Goal: Task Accomplishment & Management: Manage account settings

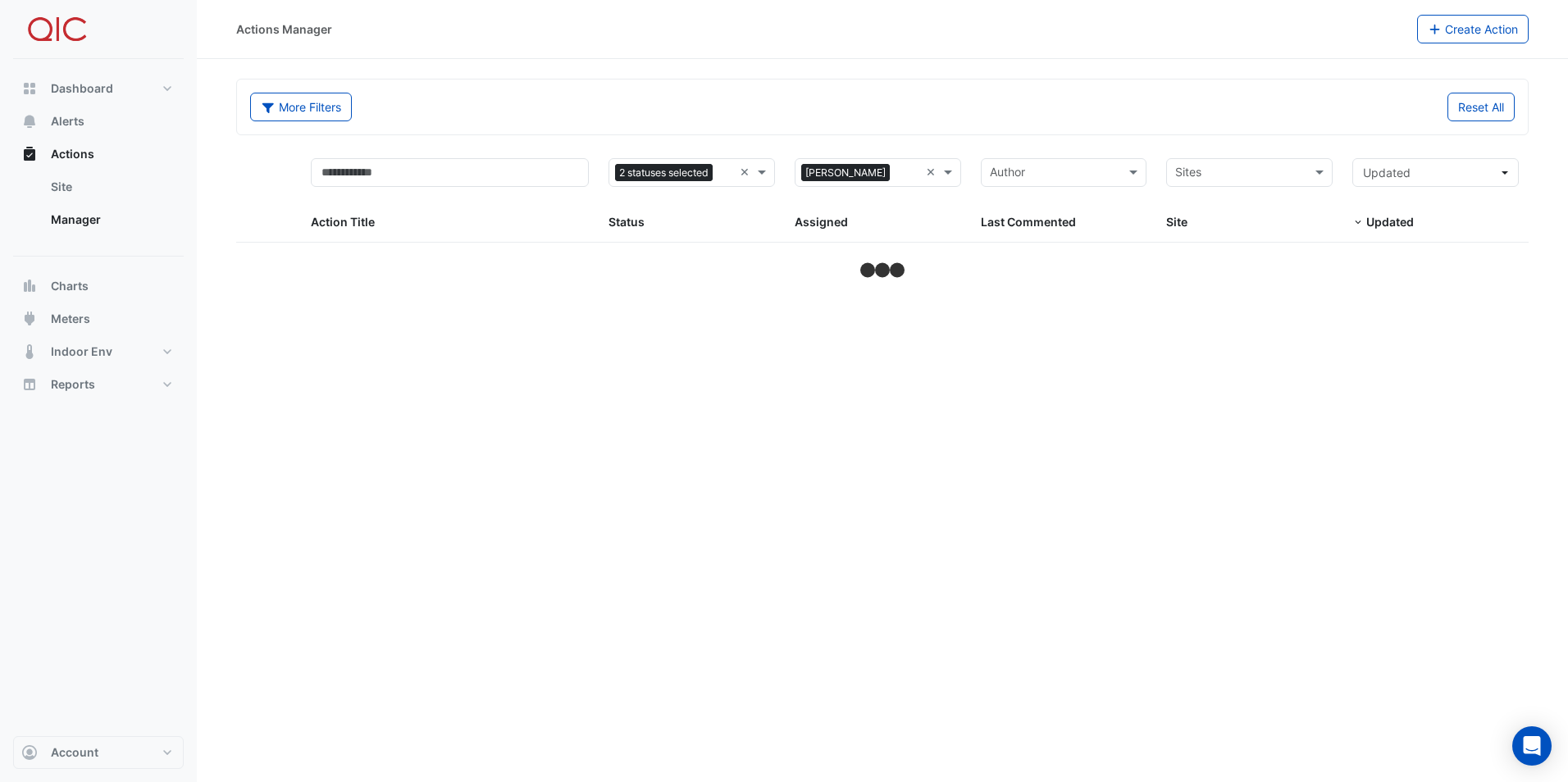
select select "**"
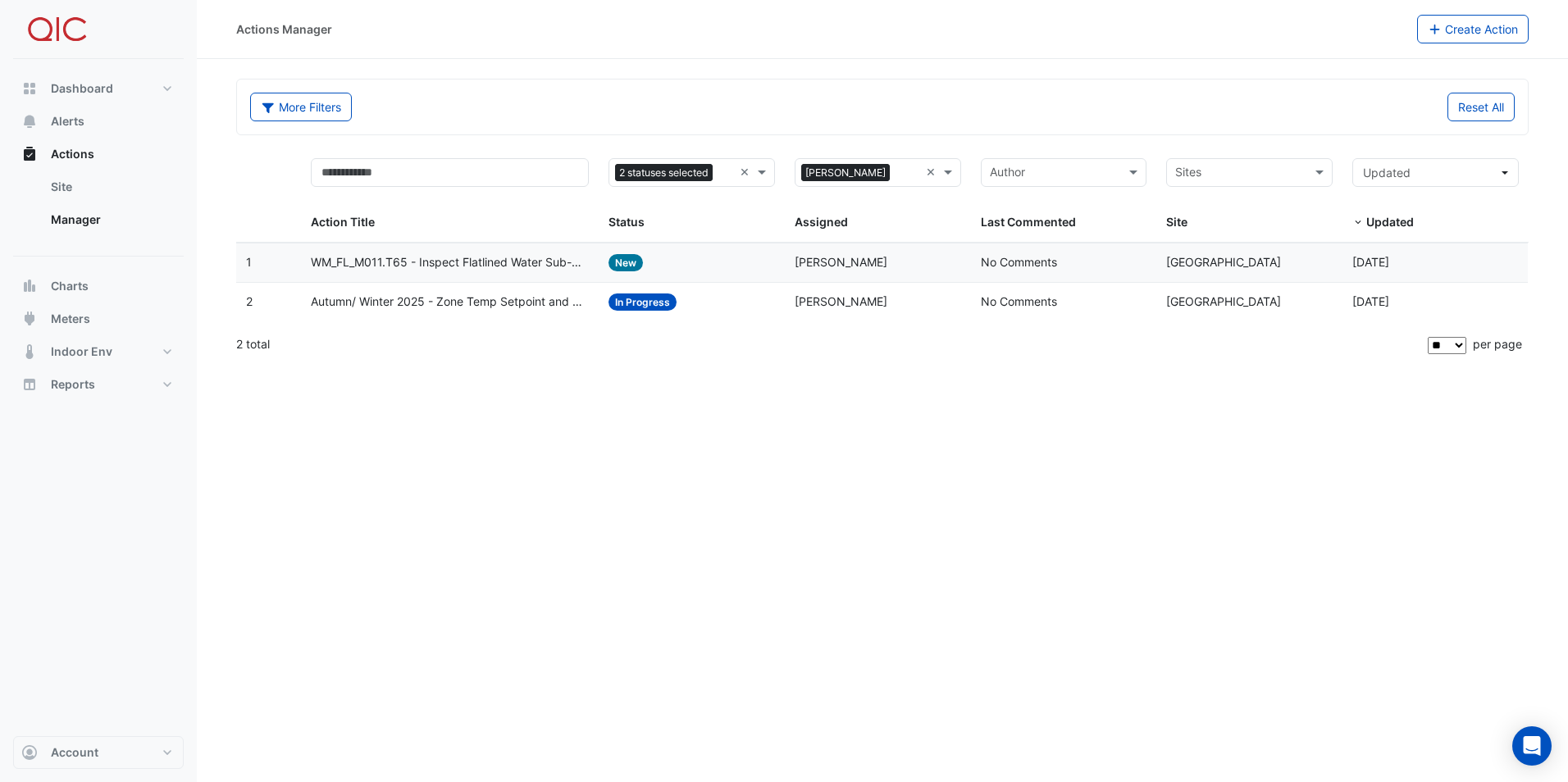
click at [705, 264] on div "Status: New" at bounding box center [691, 263] width 167 height 19
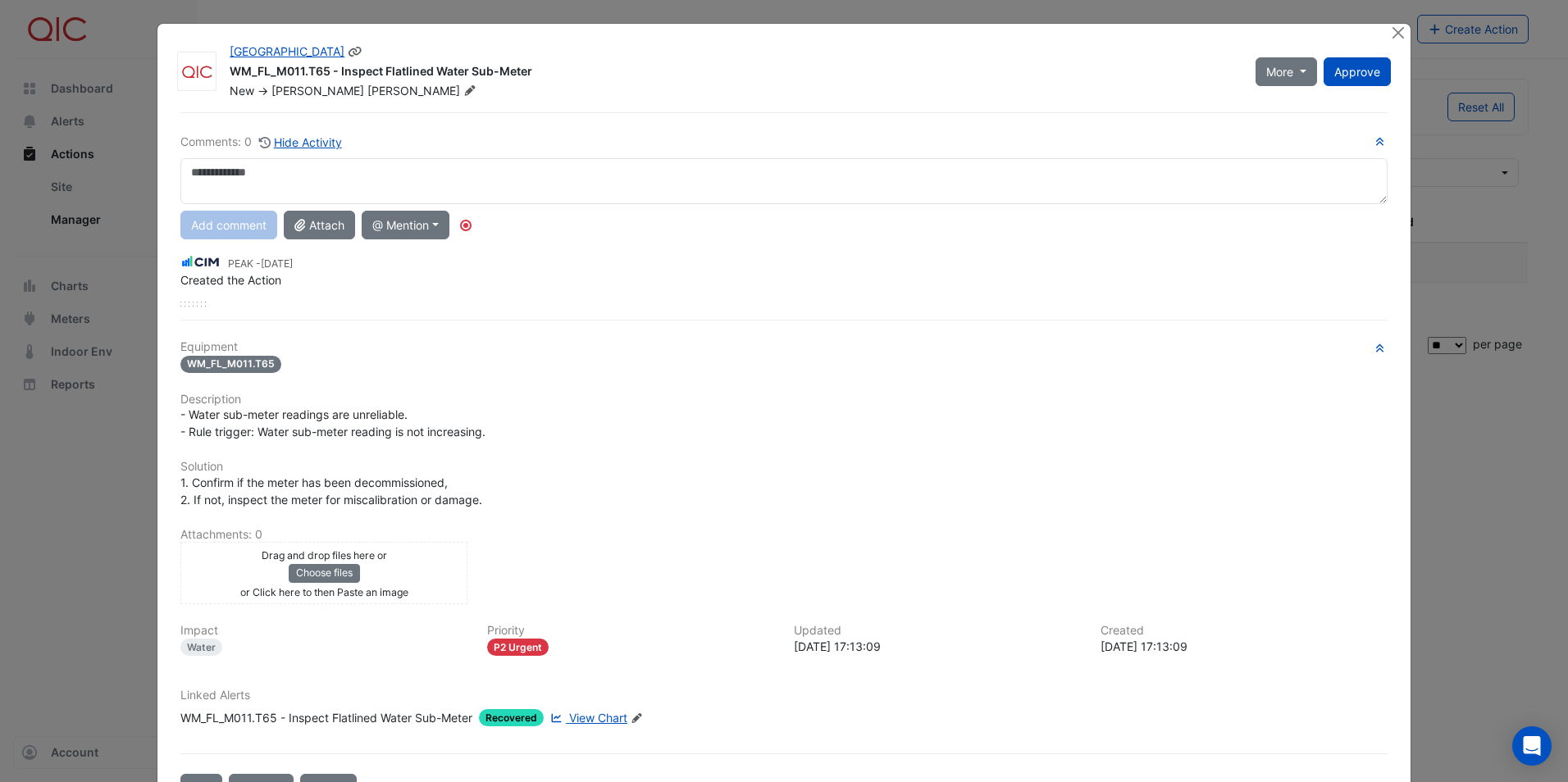
click at [464, 88] on icon at bounding box center [470, 90] width 12 height 10
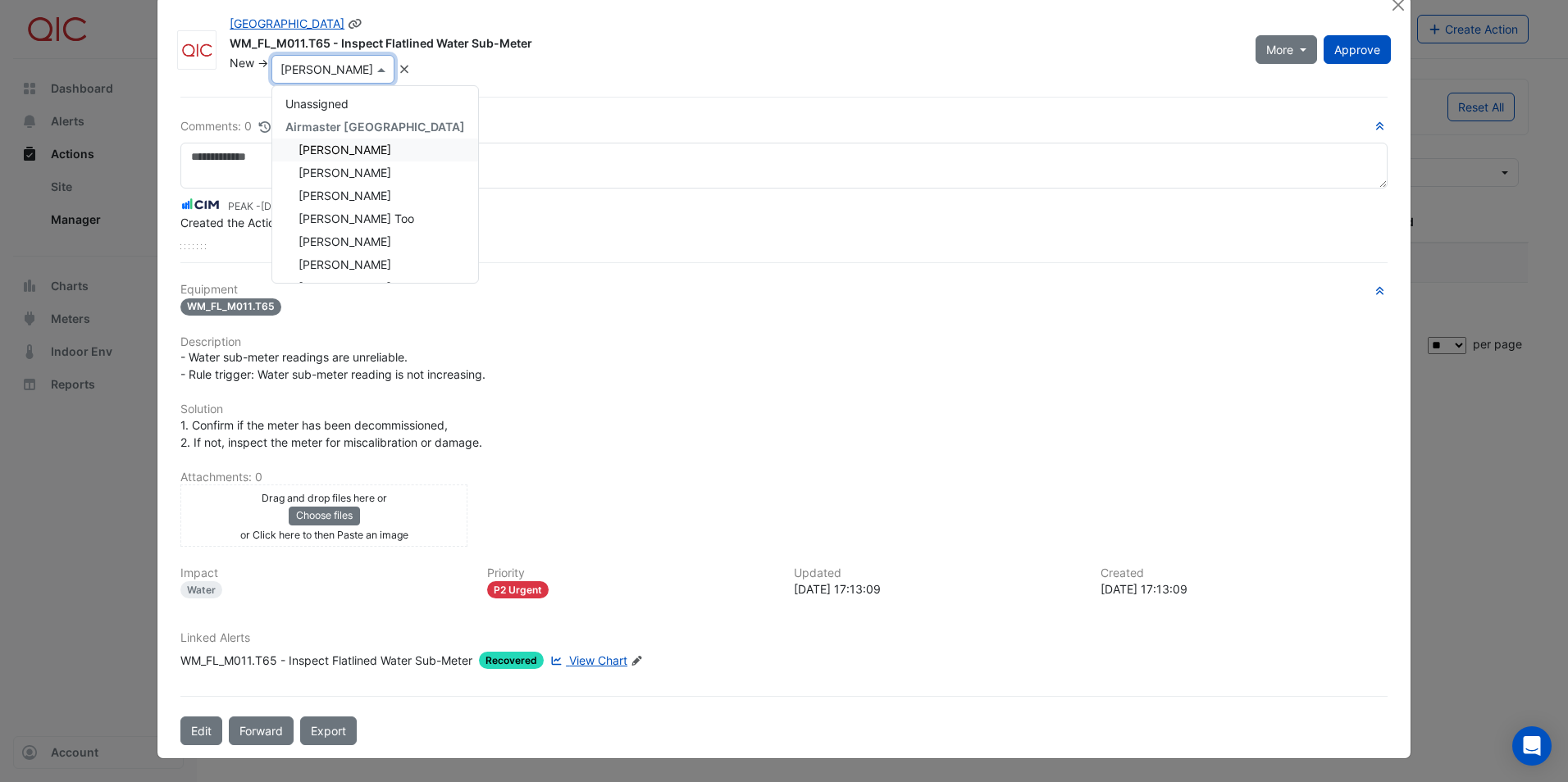
click at [352, 147] on span "[PERSON_NAME]" at bounding box center [345, 149] width 93 height 14
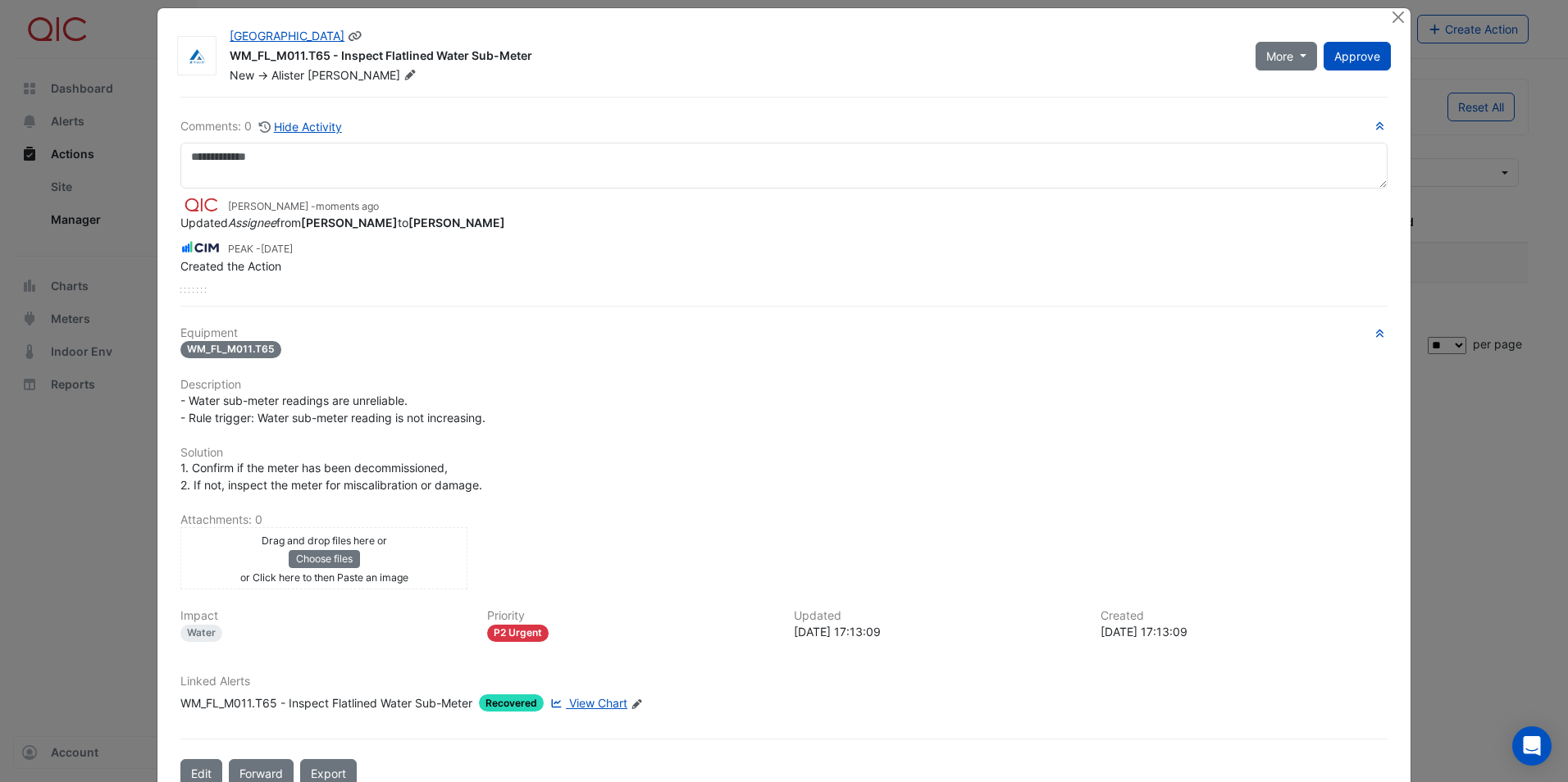
scroll to position [28, 0]
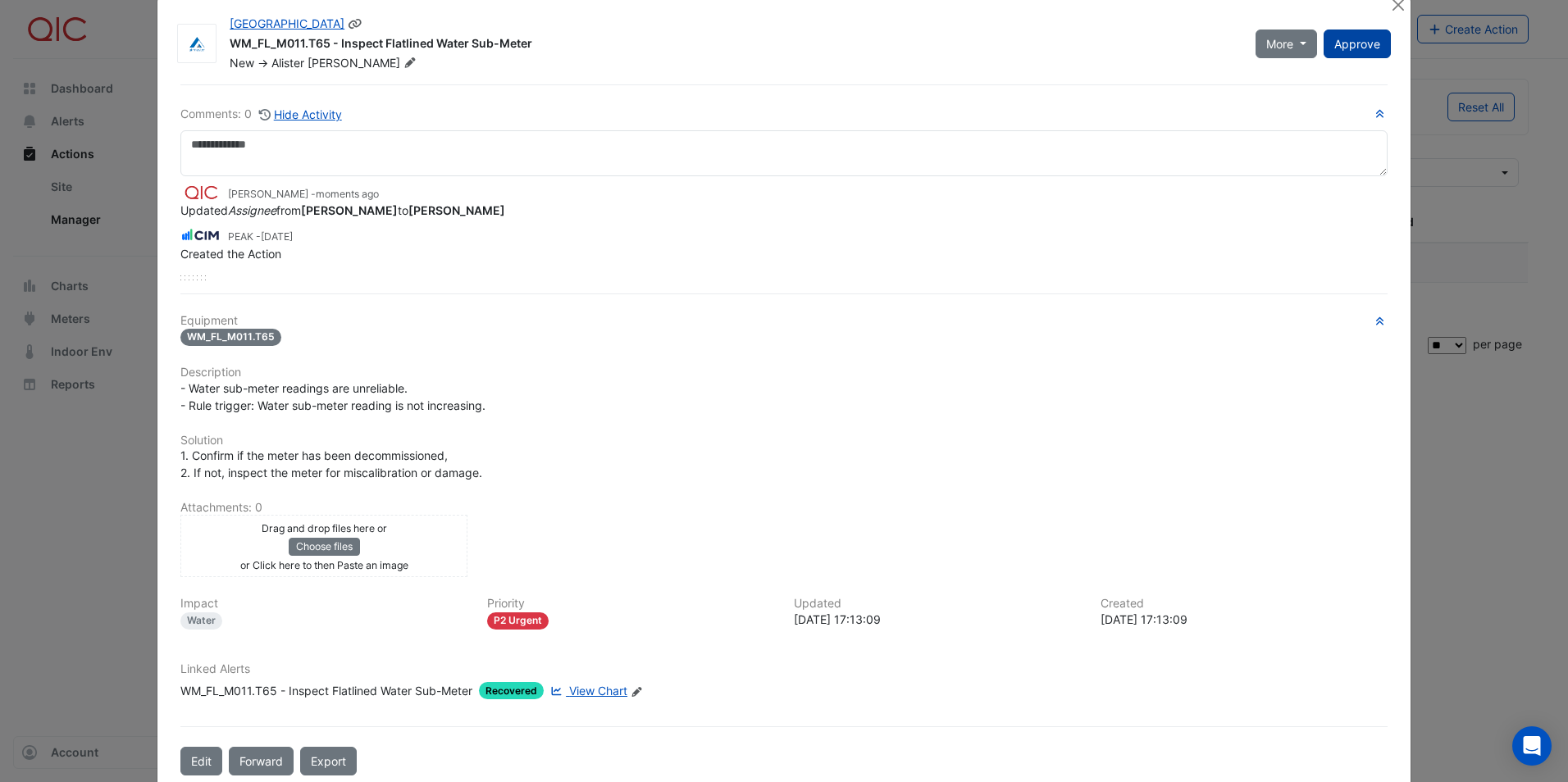
click at [1349, 45] on span "Approve" at bounding box center [1357, 44] width 46 height 14
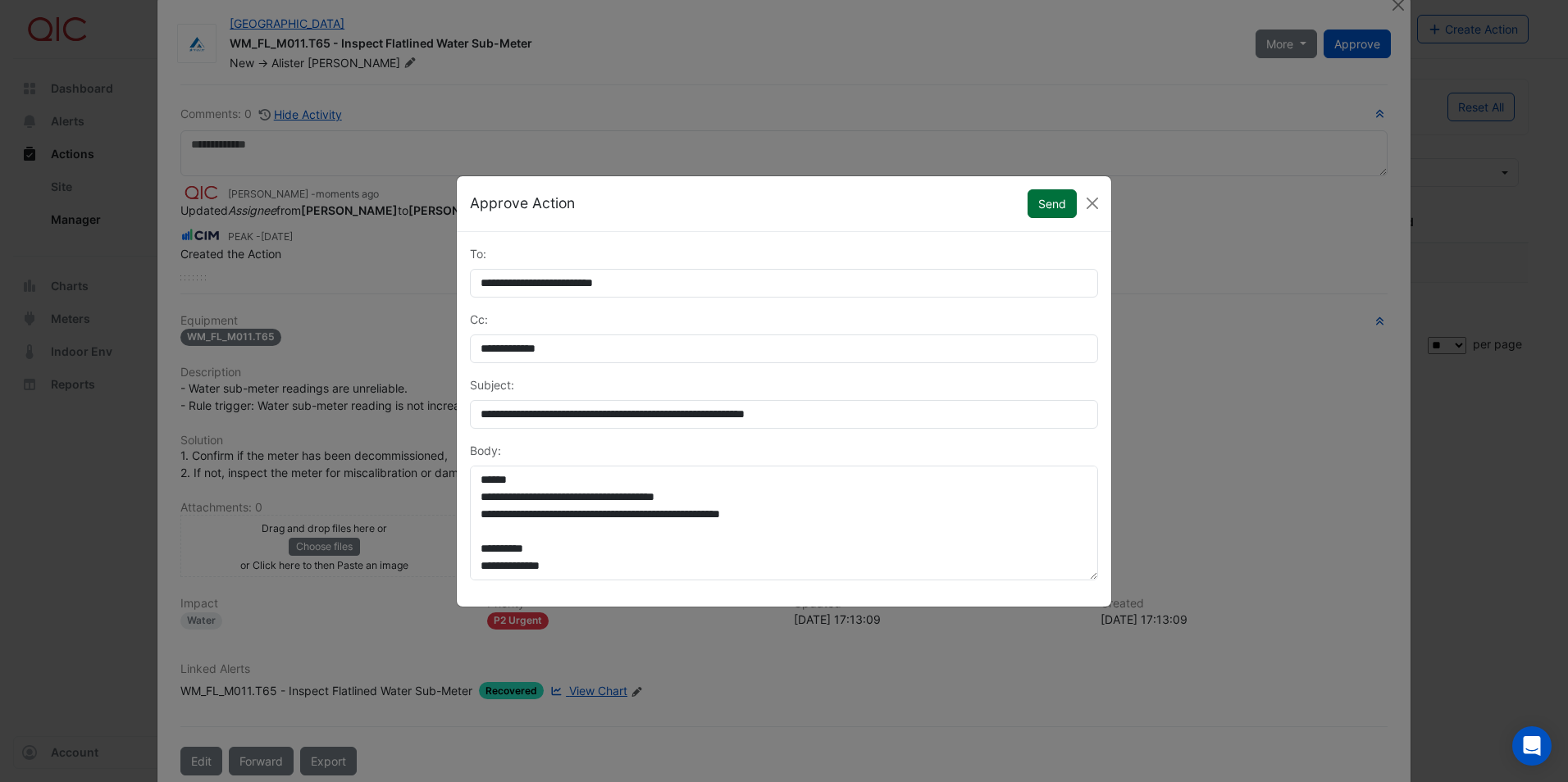
click at [1049, 196] on button "Send" at bounding box center [1052, 203] width 49 height 29
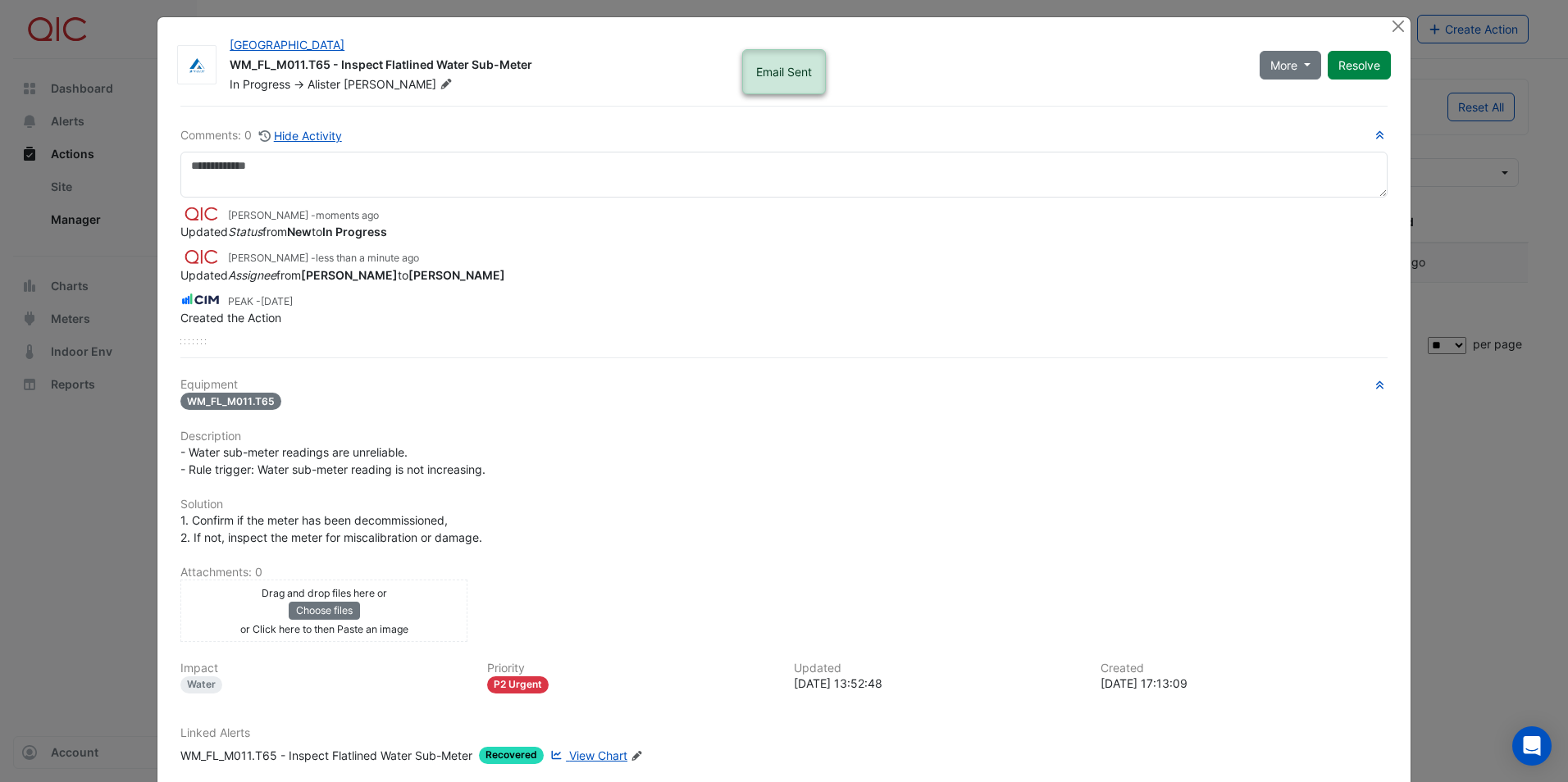
scroll to position [0, 0]
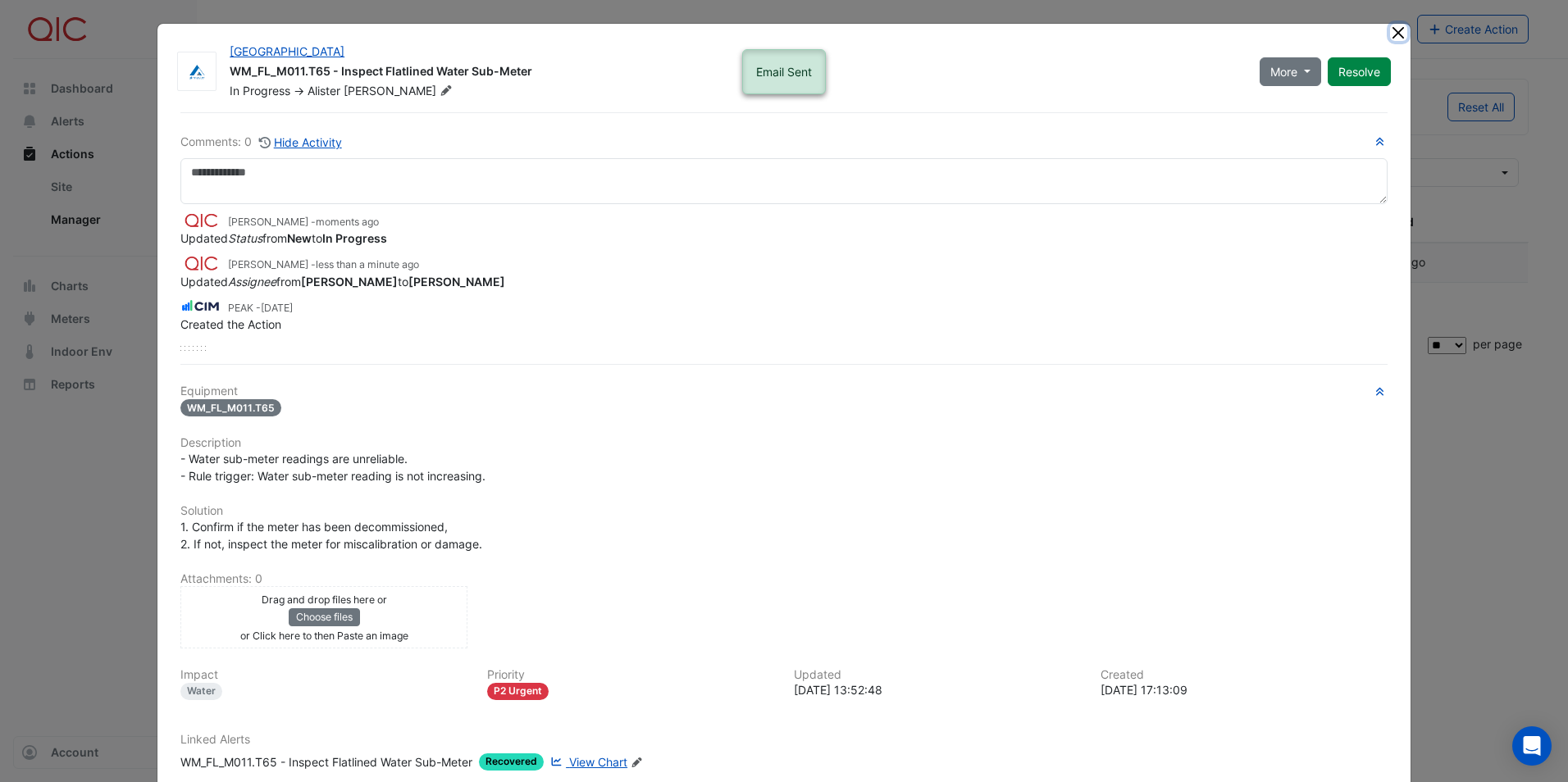
click at [1392, 31] on button "Close" at bounding box center [1399, 32] width 17 height 17
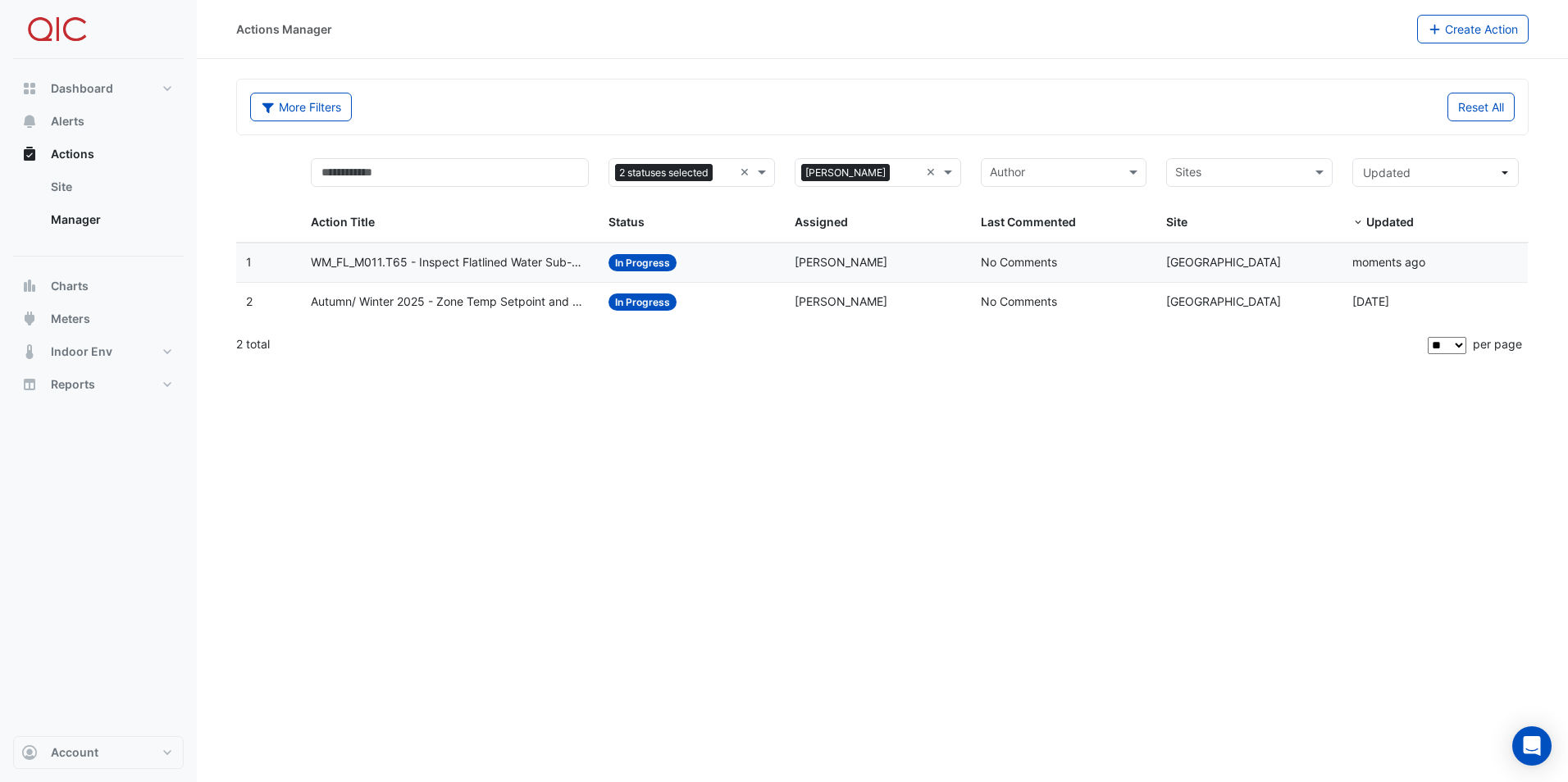
click at [696, 304] on div "Status: In Progress" at bounding box center [691, 302] width 167 height 19
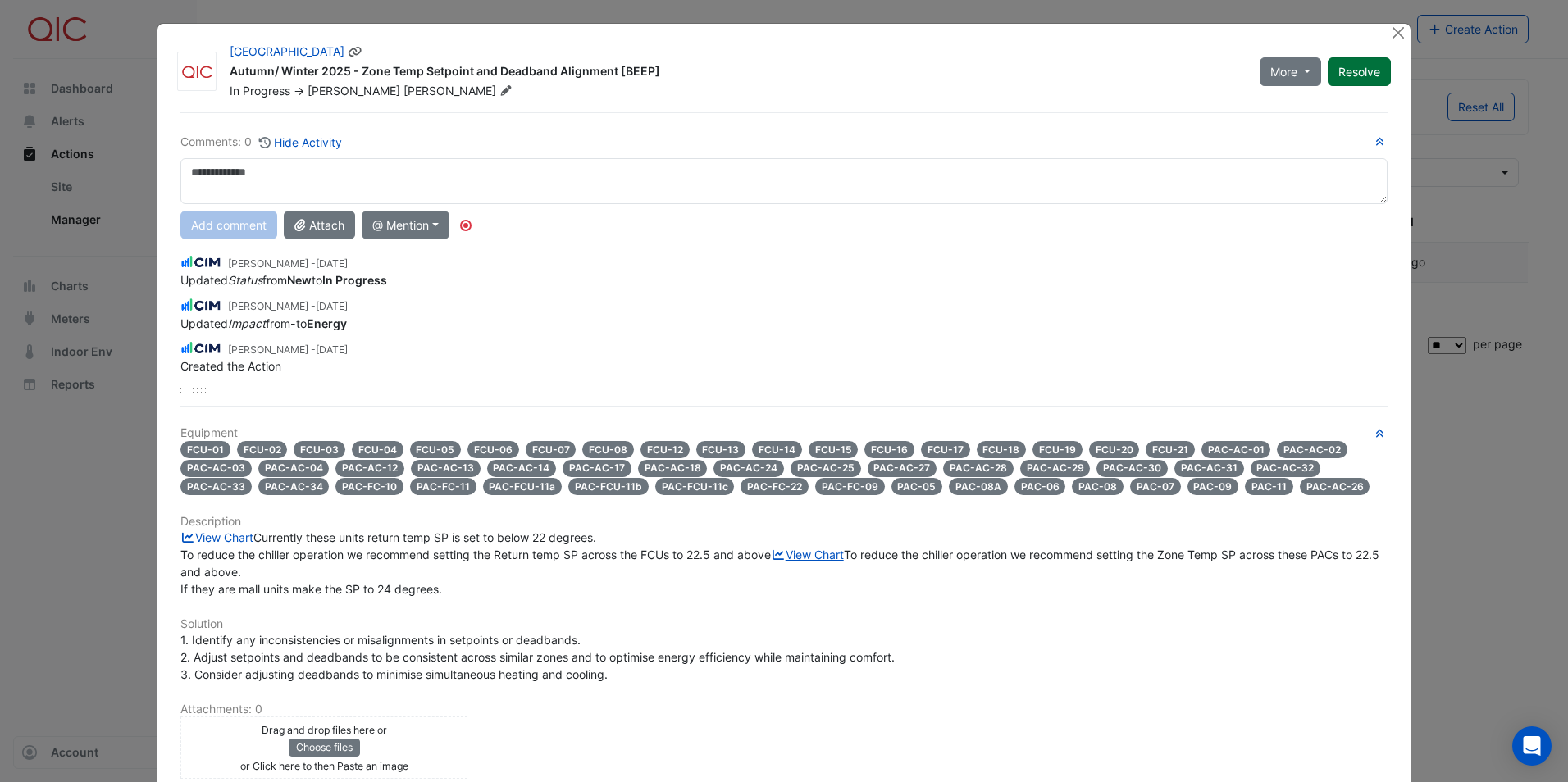
click at [1367, 71] on button "Resolve" at bounding box center [1359, 72] width 63 height 29
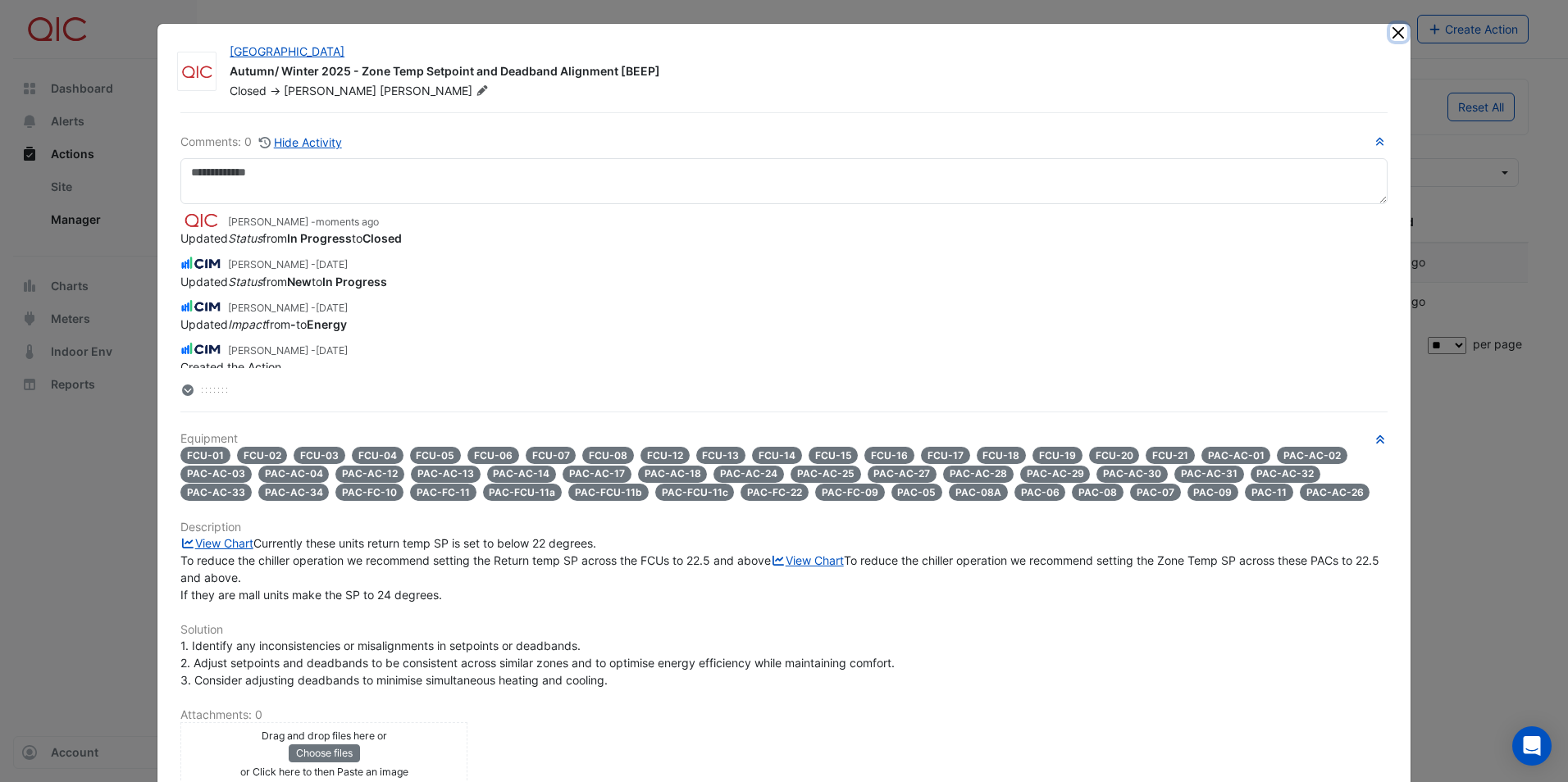
click at [1393, 29] on button "Close" at bounding box center [1399, 32] width 17 height 17
